Goal: Information Seeking & Learning: Learn about a topic

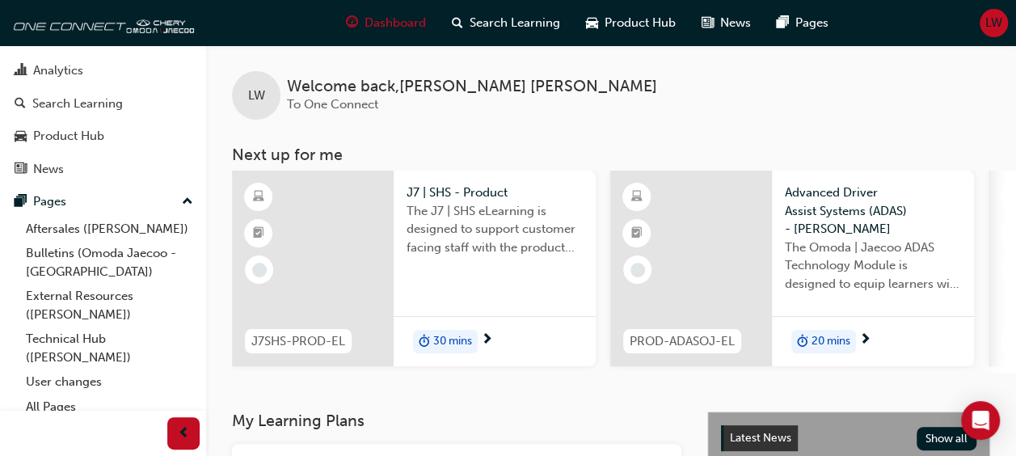
scroll to position [74, 0]
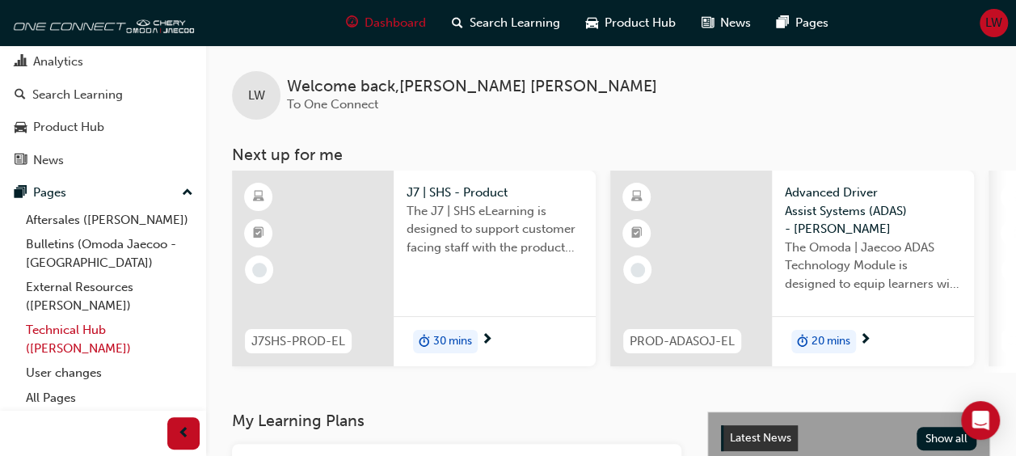
click at [104, 339] on link "Technical Hub ([PERSON_NAME])" at bounding box center [109, 339] width 180 height 43
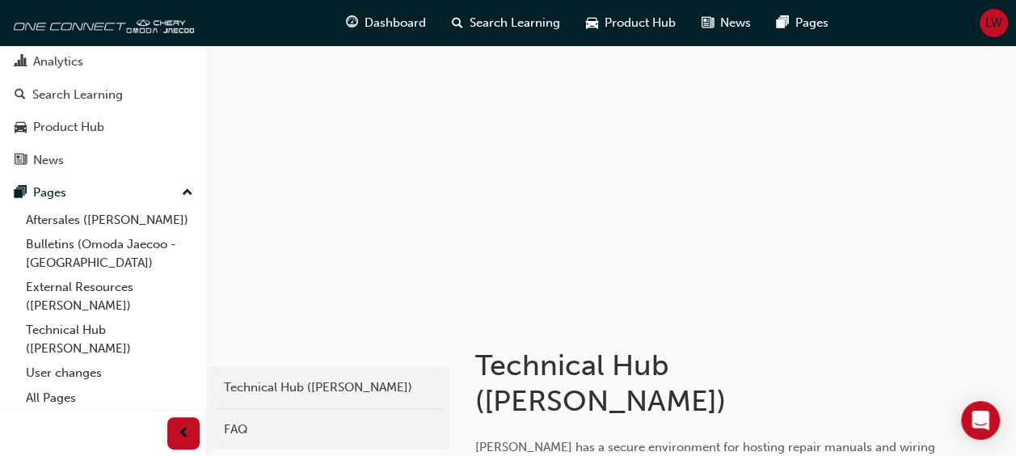
scroll to position [238, 0]
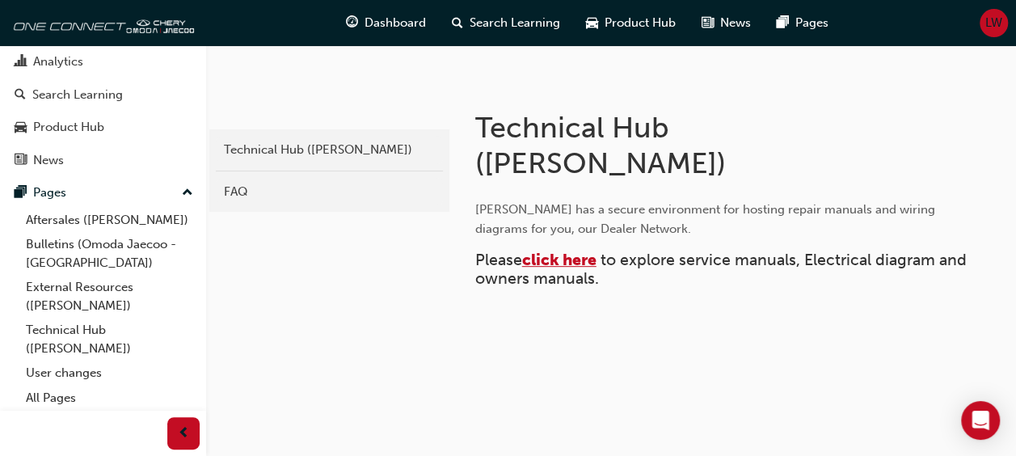
click at [583, 253] on span "click here" at bounding box center [559, 260] width 74 height 19
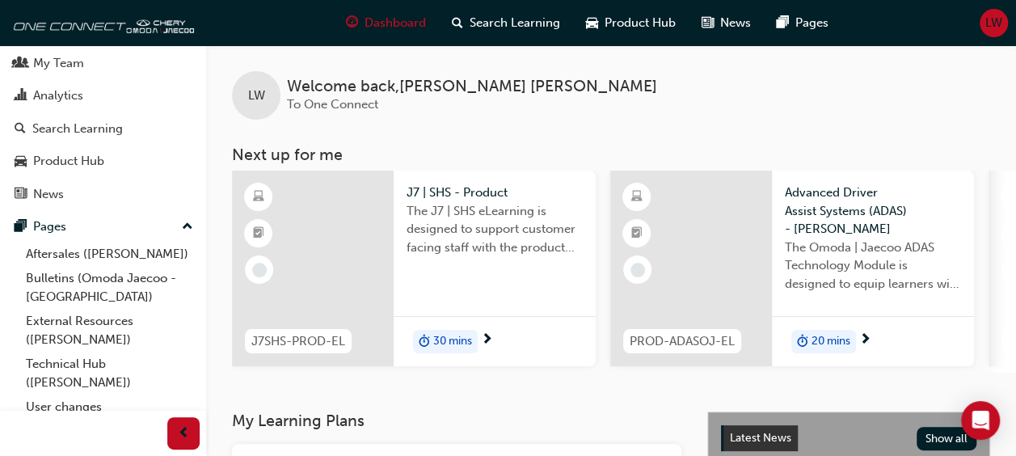
scroll to position [47, 0]
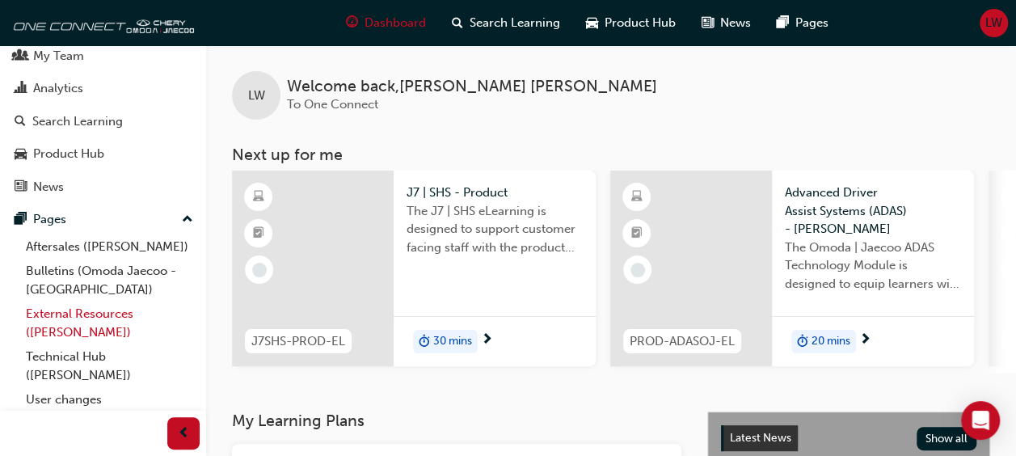
click at [69, 333] on link "External Resources ([PERSON_NAME])" at bounding box center [109, 323] width 180 height 43
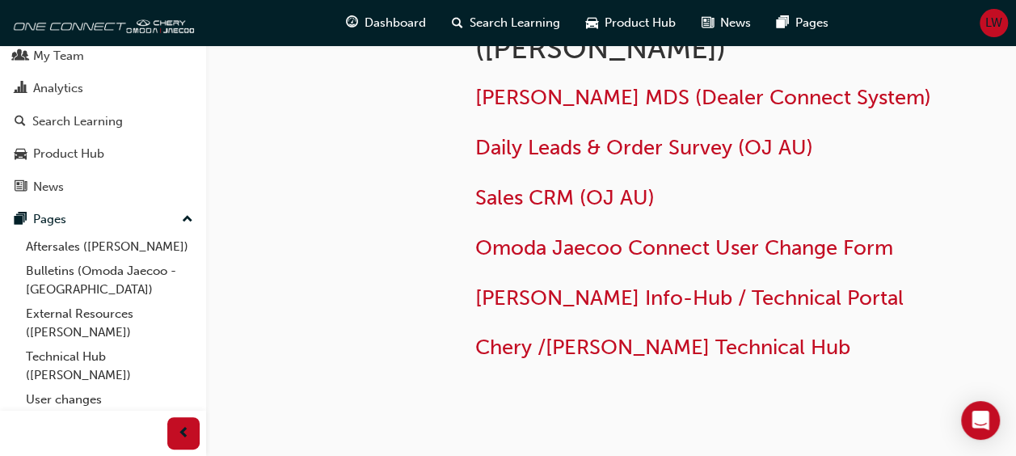
scroll to position [97, 0]
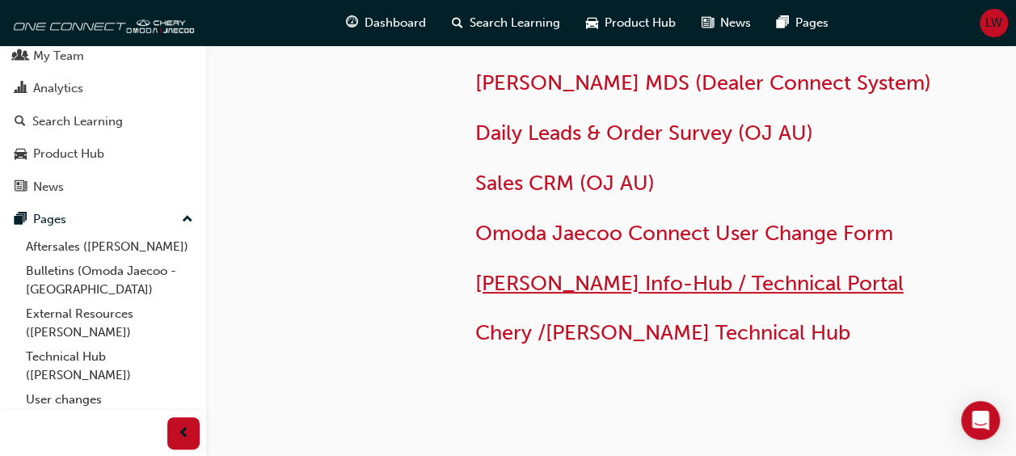
click at [708, 289] on span "[PERSON_NAME] Info-Hub / Technical Portal" at bounding box center [689, 283] width 429 height 25
